Goal: Task Accomplishment & Management: Manage account settings

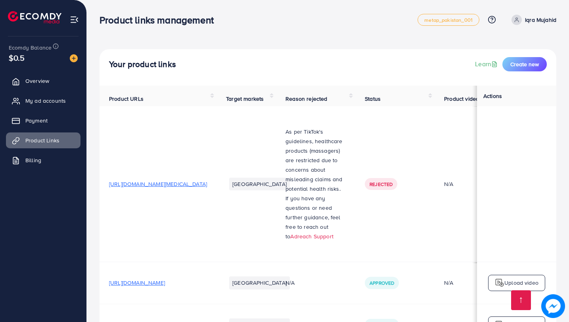
scroll to position [400, 0]
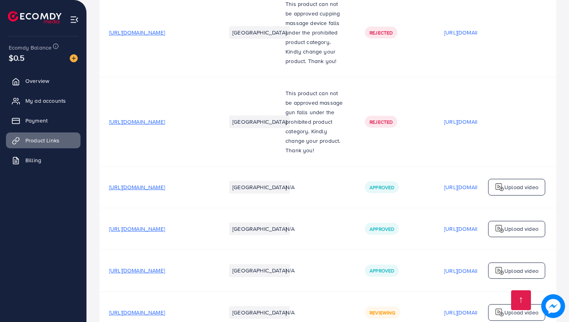
scroll to position [400, 0]
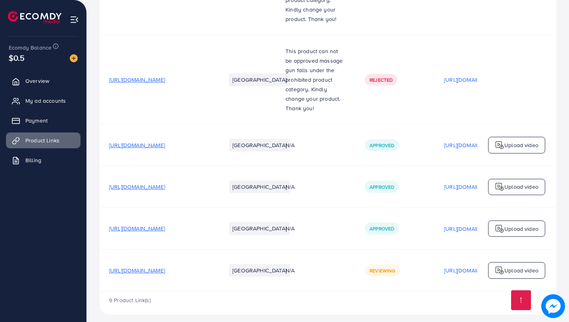
click at [394, 267] on span "Reviewing" at bounding box center [383, 270] width 26 height 7
click at [165, 183] on span "https://www.stopnshops.com/products/silicone-non-stick-cookware-kitchen-utensil…" at bounding box center [137, 187] width 56 height 8
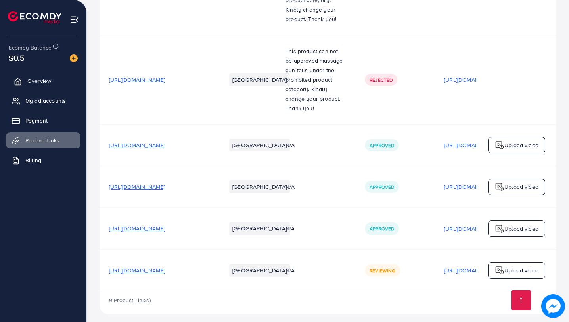
click at [44, 85] on span "Overview" at bounding box center [39, 81] width 24 height 8
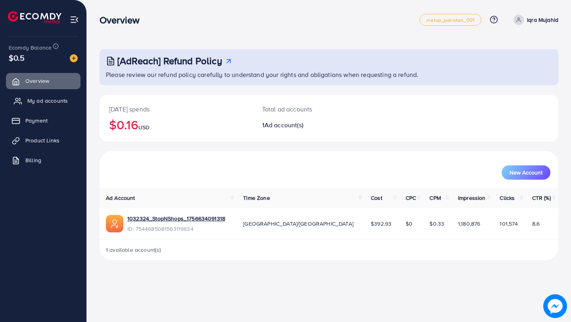
click at [44, 103] on span "My ad accounts" at bounding box center [47, 101] width 40 height 8
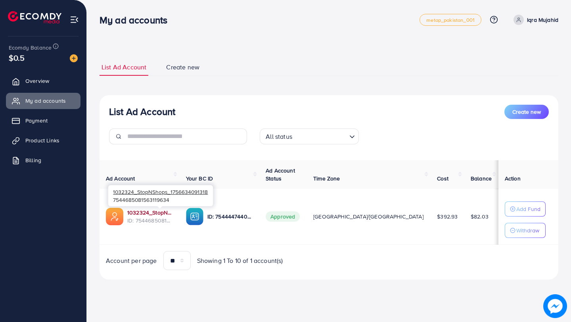
click at [163, 213] on link "1032324_StopNShops_1756634091318" at bounding box center [150, 213] width 46 height 8
click at [30, 159] on span "Billing" at bounding box center [35, 160] width 16 height 8
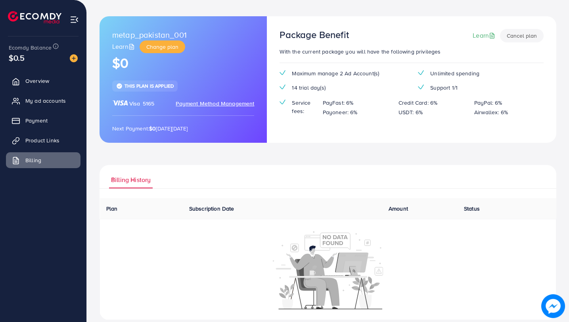
scroll to position [44, 0]
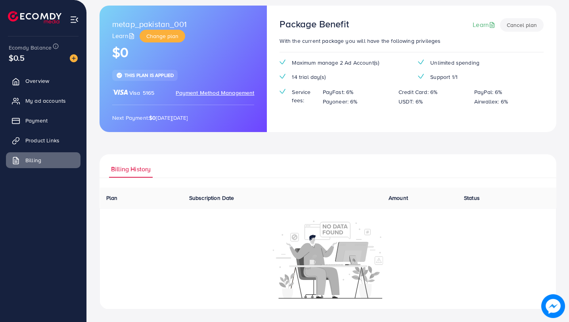
click at [113, 199] on span "Plan" at bounding box center [112, 198] width 12 height 8
click at [135, 171] on span "Billing History" at bounding box center [131, 169] width 40 height 9
click at [49, 124] on link "Payment" at bounding box center [43, 121] width 75 height 16
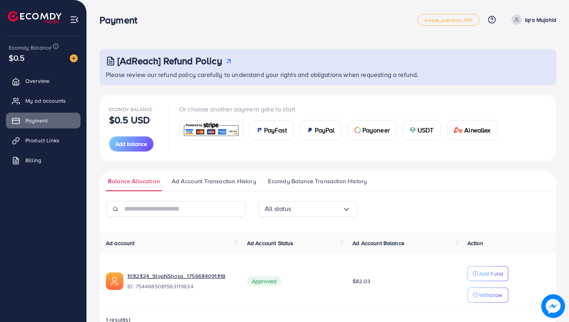
scroll to position [21, 0]
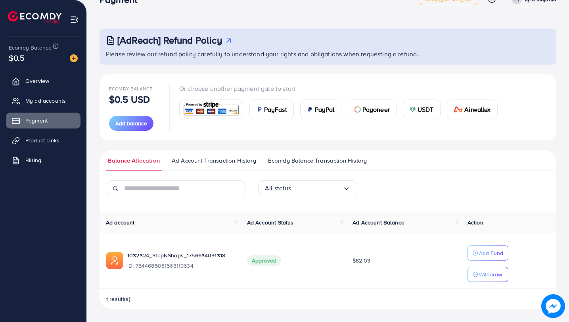
click at [217, 162] on span "Ad Account Transaction History" at bounding box center [214, 160] width 85 height 9
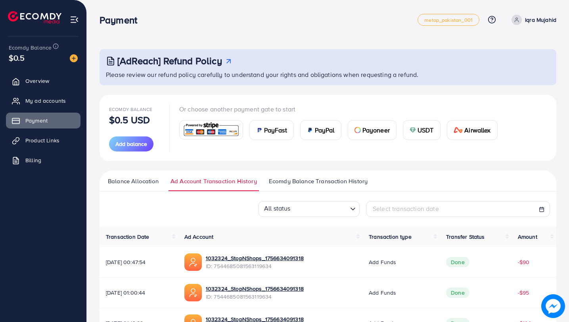
click at [319, 181] on span "Ecomdy Balance Transaction History" at bounding box center [318, 181] width 99 height 9
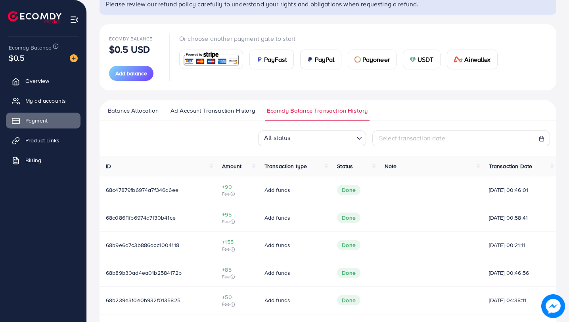
scroll to position [96, 0]
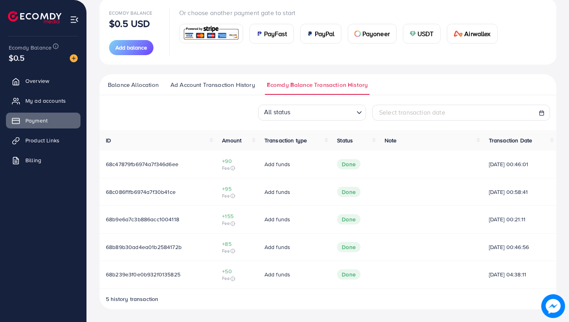
click at [358, 114] on icon "Search for option" at bounding box center [360, 113] width 8 height 8
click at [410, 94] on ul "Balance Allocation Ad Account Transaction History Ecomdy Balance Transaction Hi…" at bounding box center [328, 84] width 457 height 21
click at [415, 111] on span "Select transaction date" at bounding box center [412, 112] width 66 height 9
select select "*"
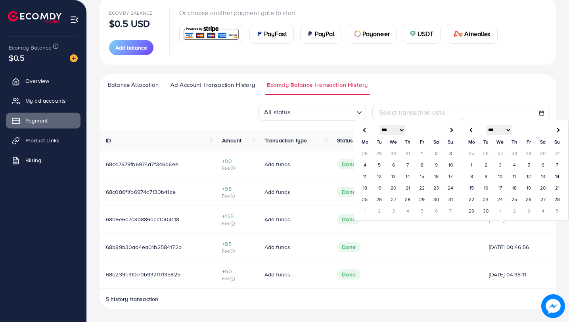
click at [420, 94] on ul "Balance Allocation Ad Account Transaction History Ecomdy Balance Transaction Hi…" at bounding box center [328, 84] width 457 height 21
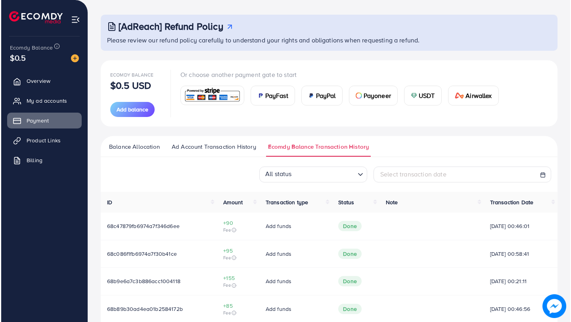
scroll to position [0, 0]
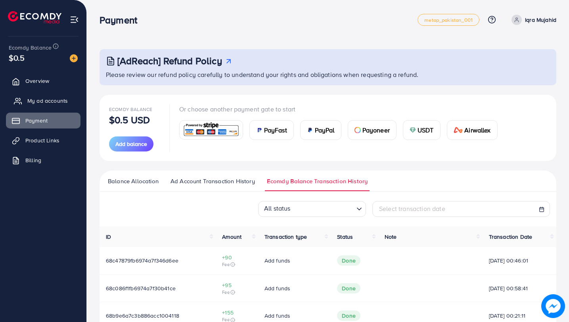
click at [56, 102] on span "My ad accounts" at bounding box center [47, 101] width 40 height 8
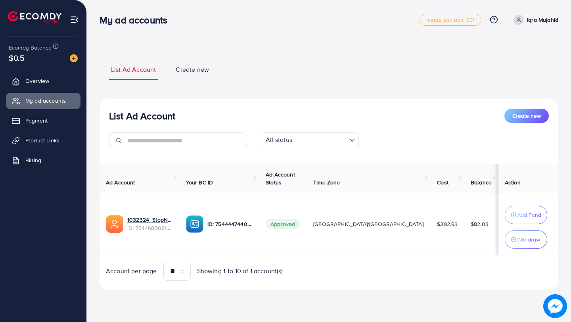
click at [471, 186] on span "Balance" at bounding box center [481, 183] width 21 height 8
